Goal: Task Accomplishment & Management: Manage account settings

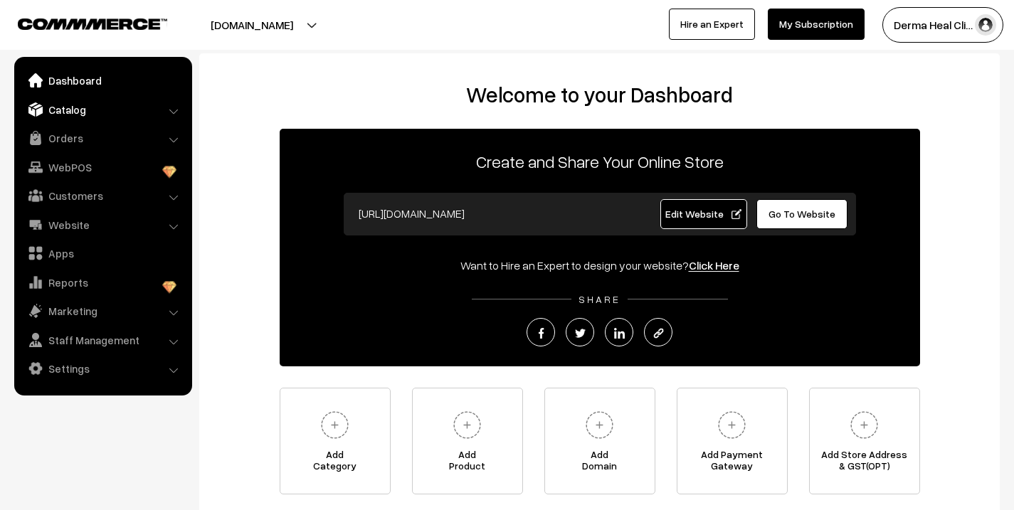
click at [70, 115] on link "Catalog" at bounding box center [102, 110] width 169 height 26
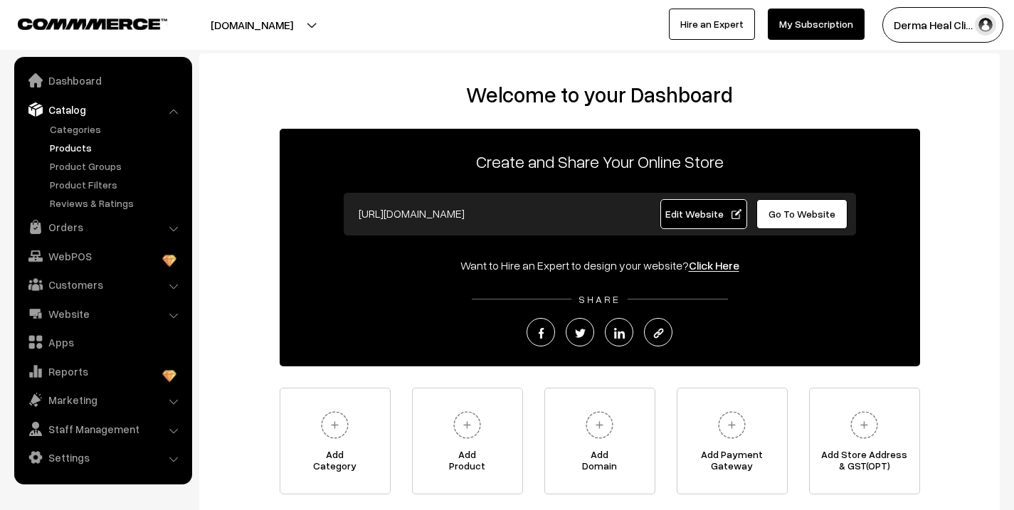
click at [77, 148] on link "Products" at bounding box center [116, 147] width 141 height 15
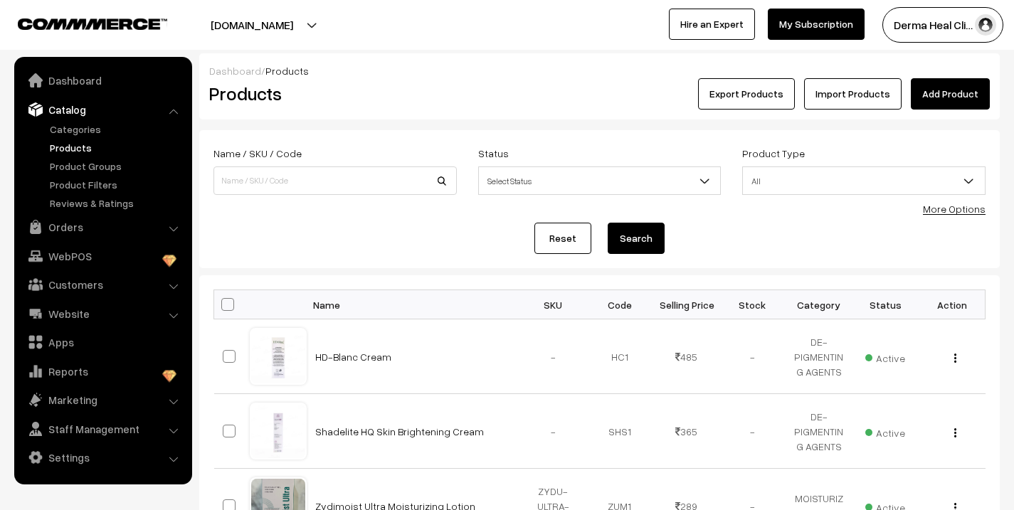
click at [83, 148] on link "Products" at bounding box center [116, 147] width 141 height 15
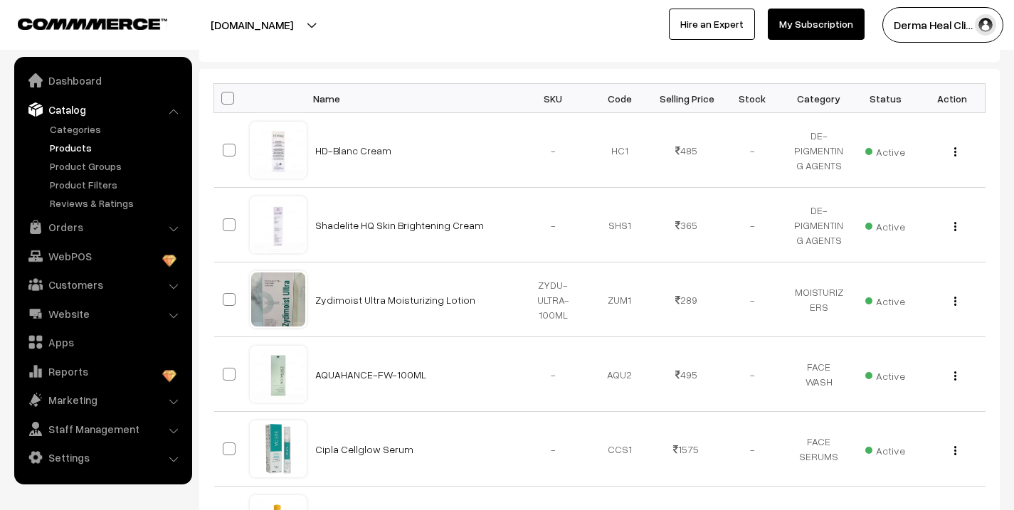
scroll to position [735, 0]
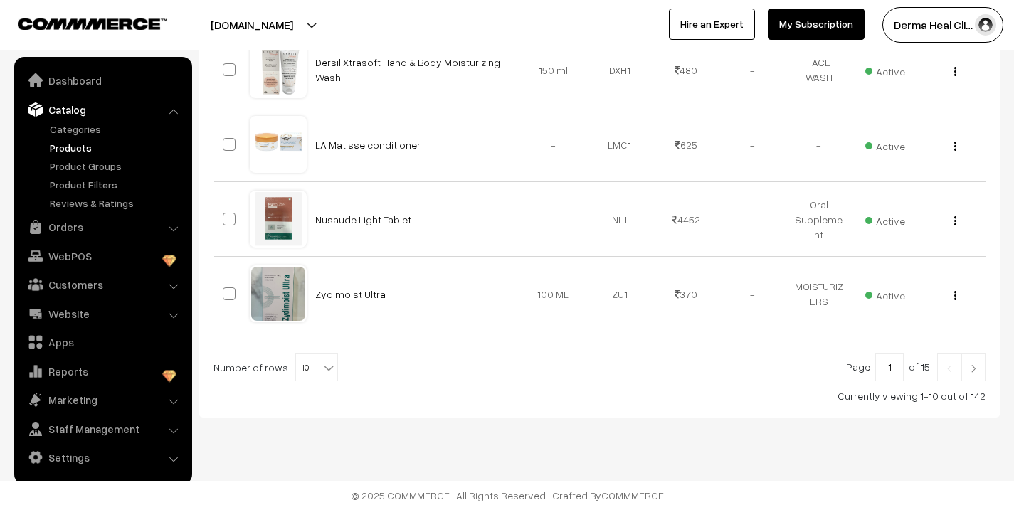
click at [322, 367] on b at bounding box center [329, 368] width 14 height 14
select select "50"
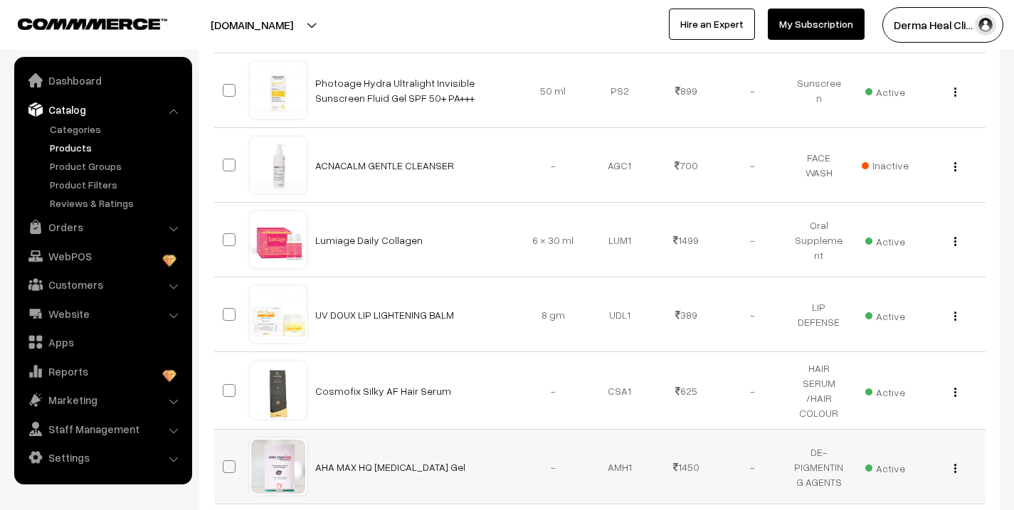
scroll to position [2665, 0]
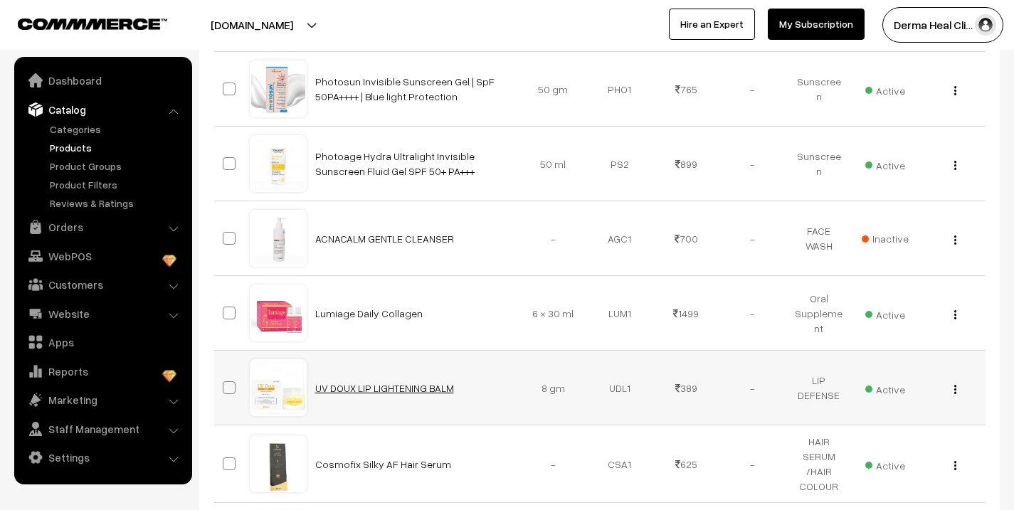
click at [346, 386] on link "UV DOUX LIP LIGHTENING BALM" at bounding box center [384, 388] width 139 height 12
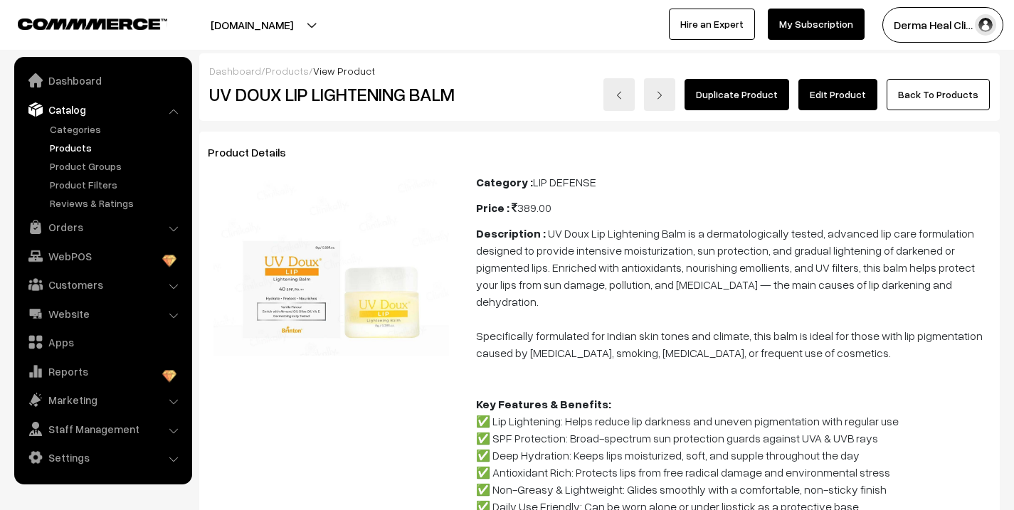
click at [85, 150] on link "Products" at bounding box center [116, 147] width 141 height 15
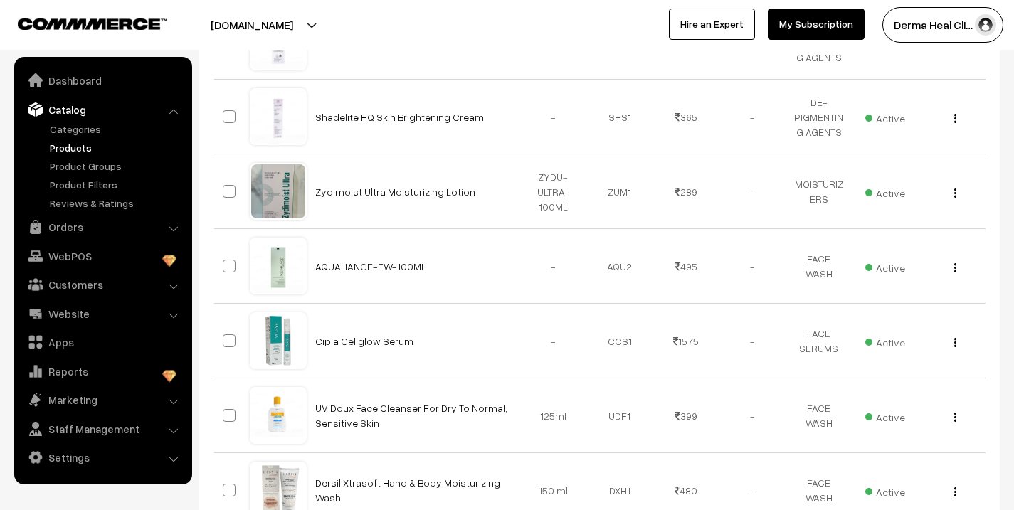
scroll to position [735, 0]
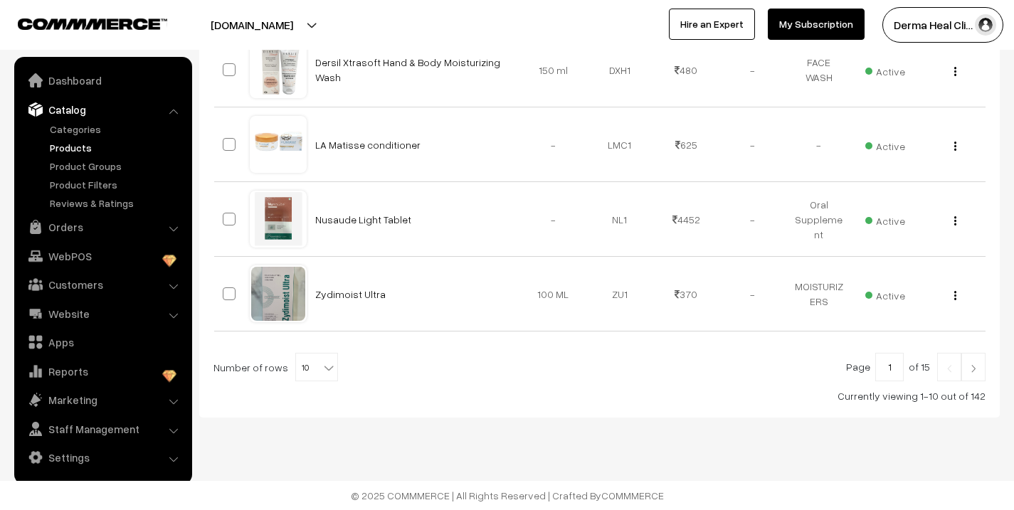
click at [308, 368] on span "10" at bounding box center [316, 368] width 41 height 28
select select "70"
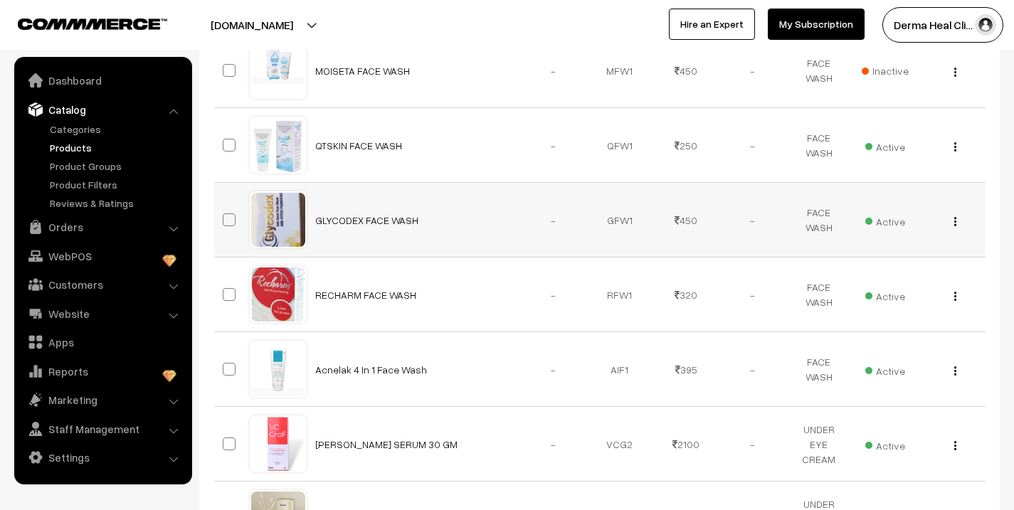
scroll to position [4896, 0]
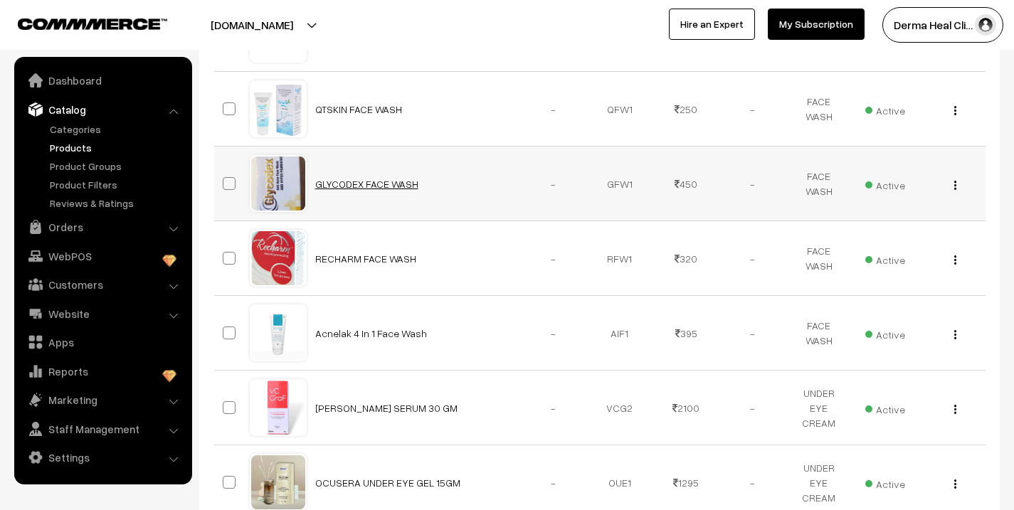
click at [362, 185] on link "GLYCODEX FACE WASH" at bounding box center [366, 184] width 103 height 12
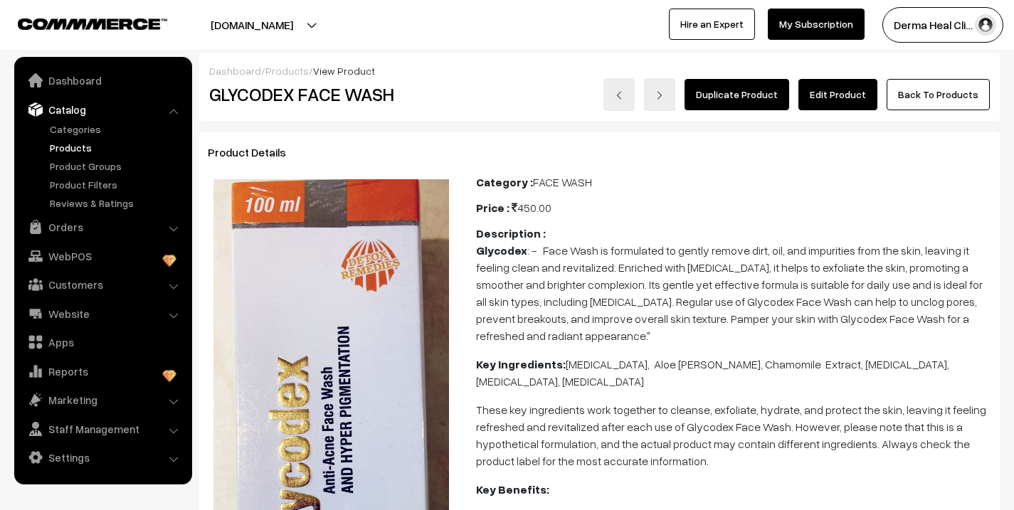
click at [844, 99] on link "Edit Product" at bounding box center [838, 94] width 79 height 31
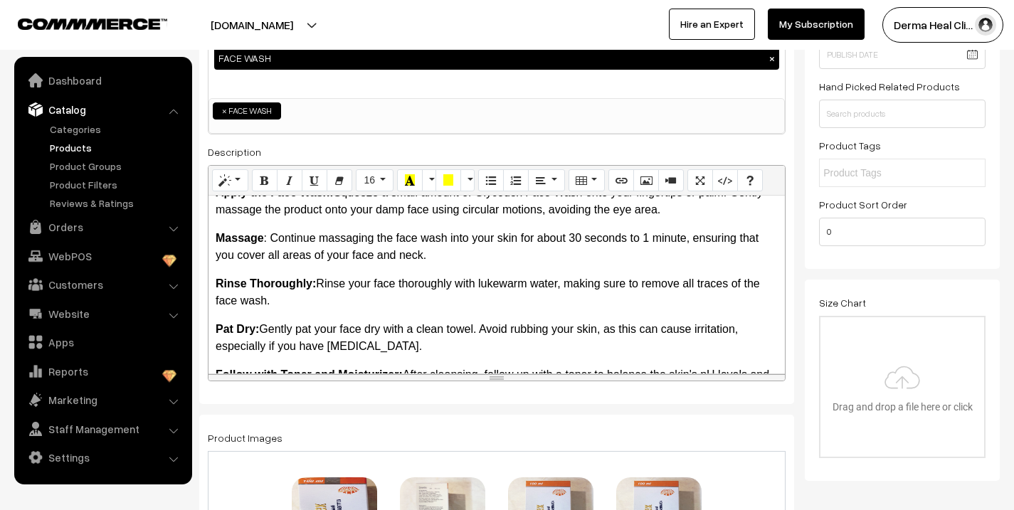
scroll to position [1049, 0]
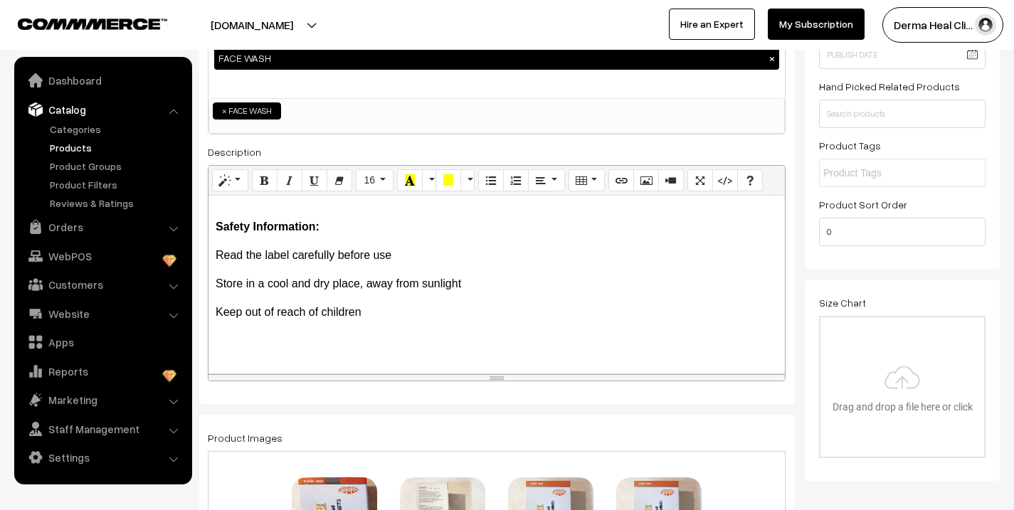
click at [84, 145] on link "Products" at bounding box center [116, 147] width 141 height 15
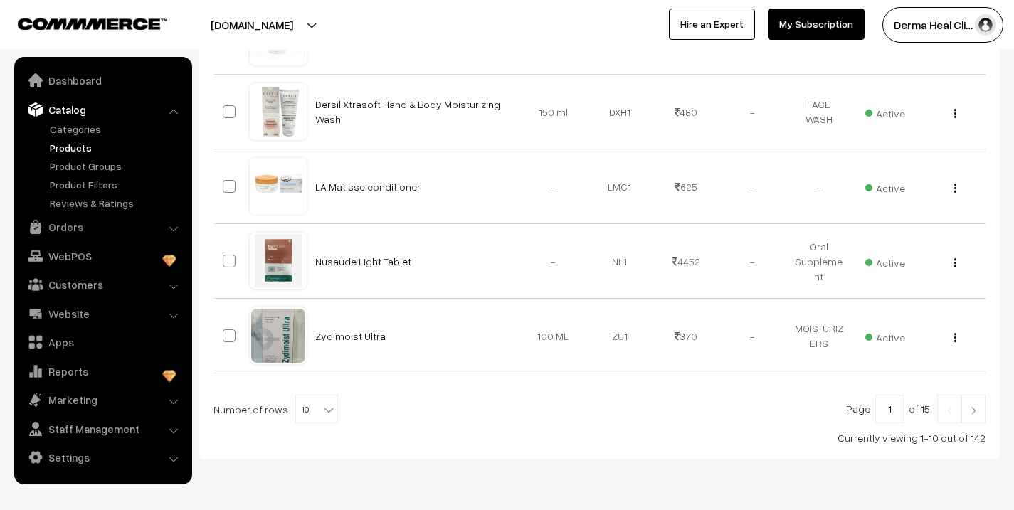
scroll to position [735, 0]
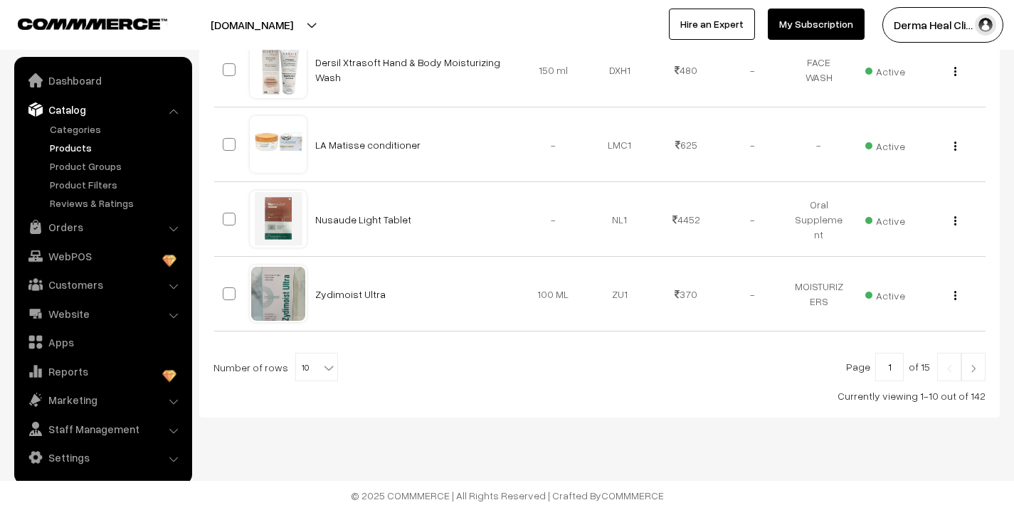
click at [310, 368] on span "10" at bounding box center [316, 368] width 41 height 28
select select "50"
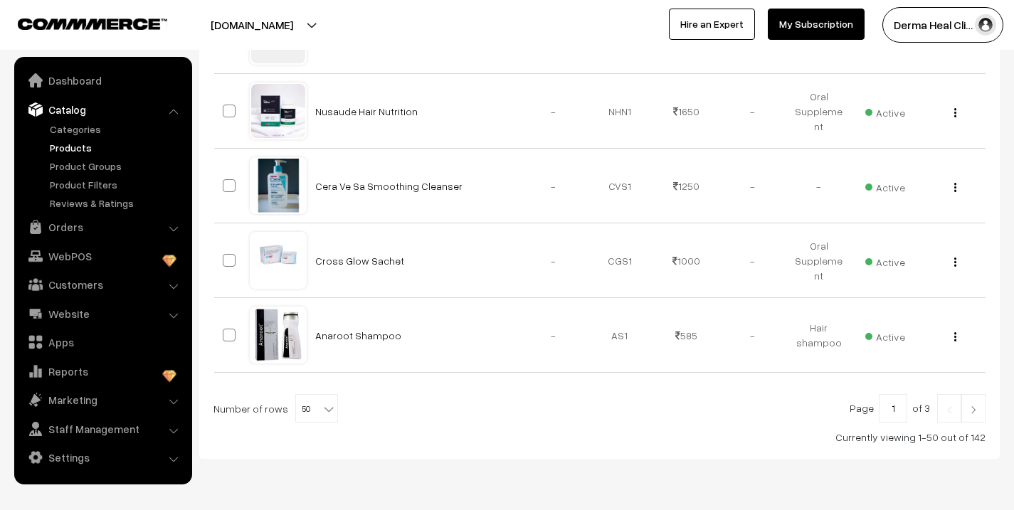
scroll to position [3737, 0]
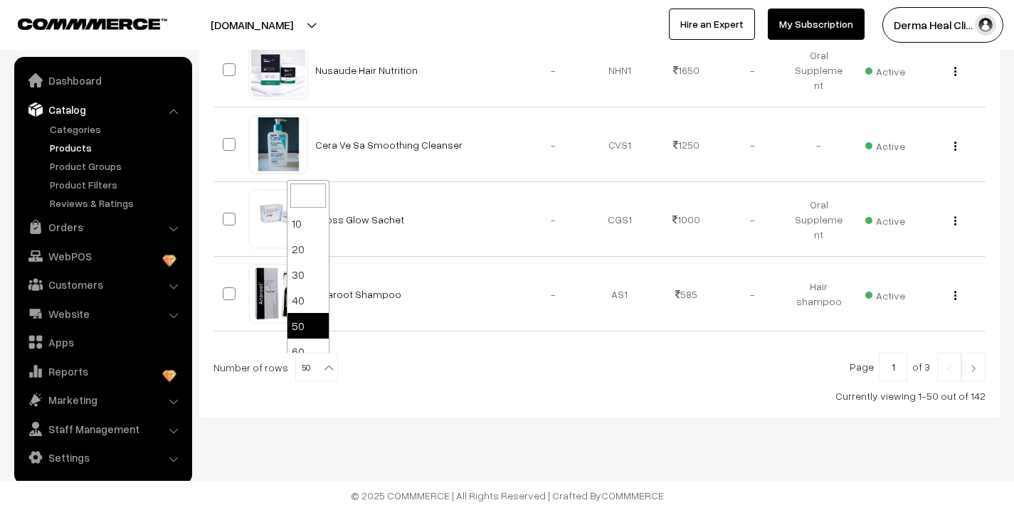
click at [318, 377] on span "50" at bounding box center [316, 368] width 41 height 28
select select "70"
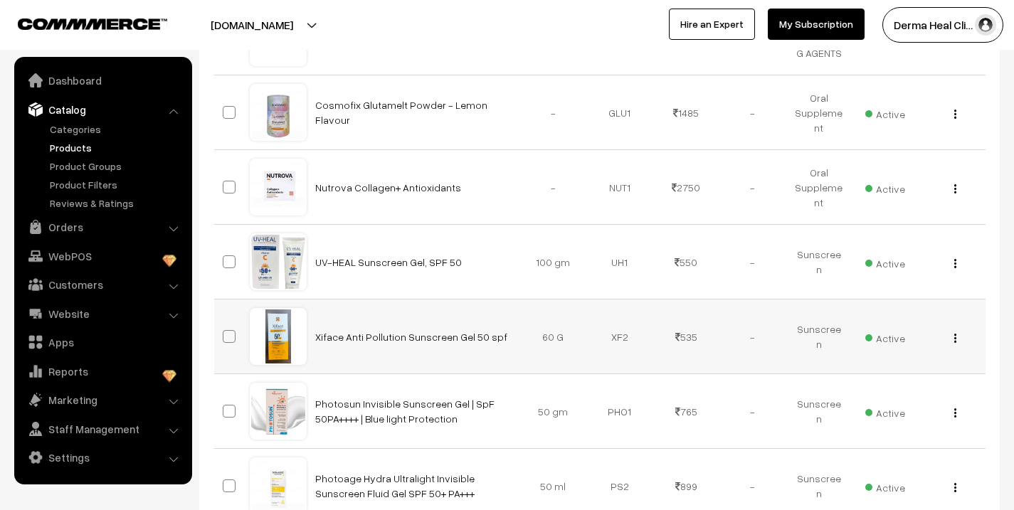
scroll to position [2429, 0]
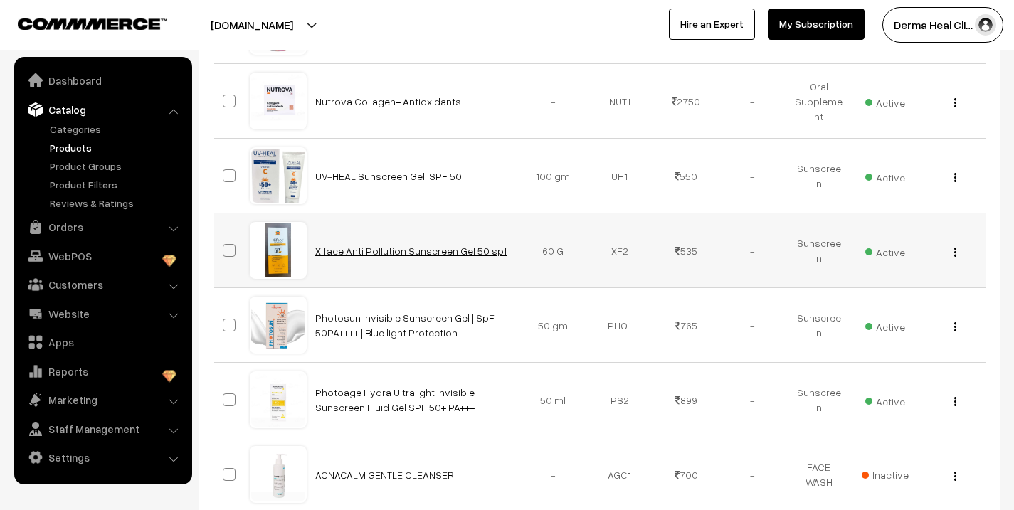
click at [327, 250] on link "Xiface Anti Pollution Sunscreen Gel 50 spf" at bounding box center [411, 251] width 192 height 12
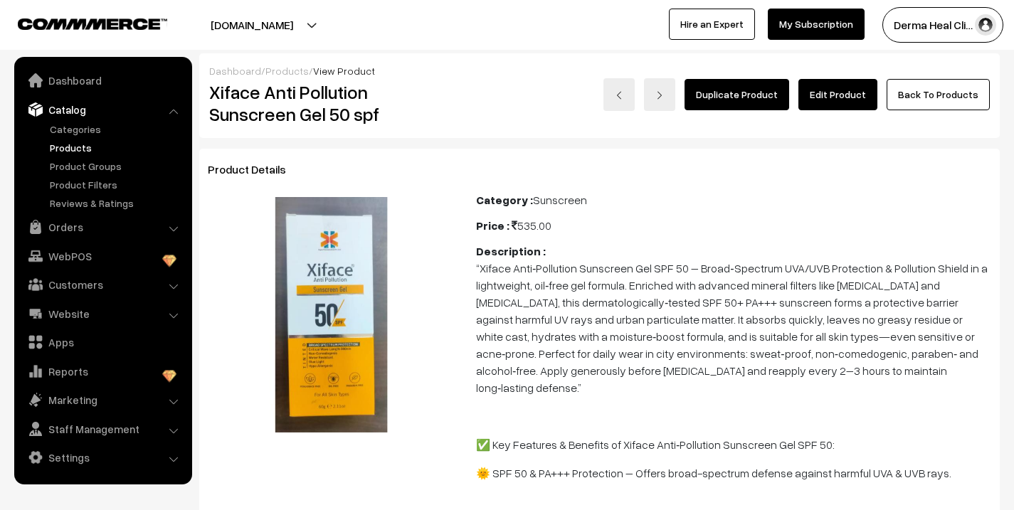
click at [349, 325] on img at bounding box center [332, 315] width 236 height 236
